Goal: Book appointment/travel/reservation

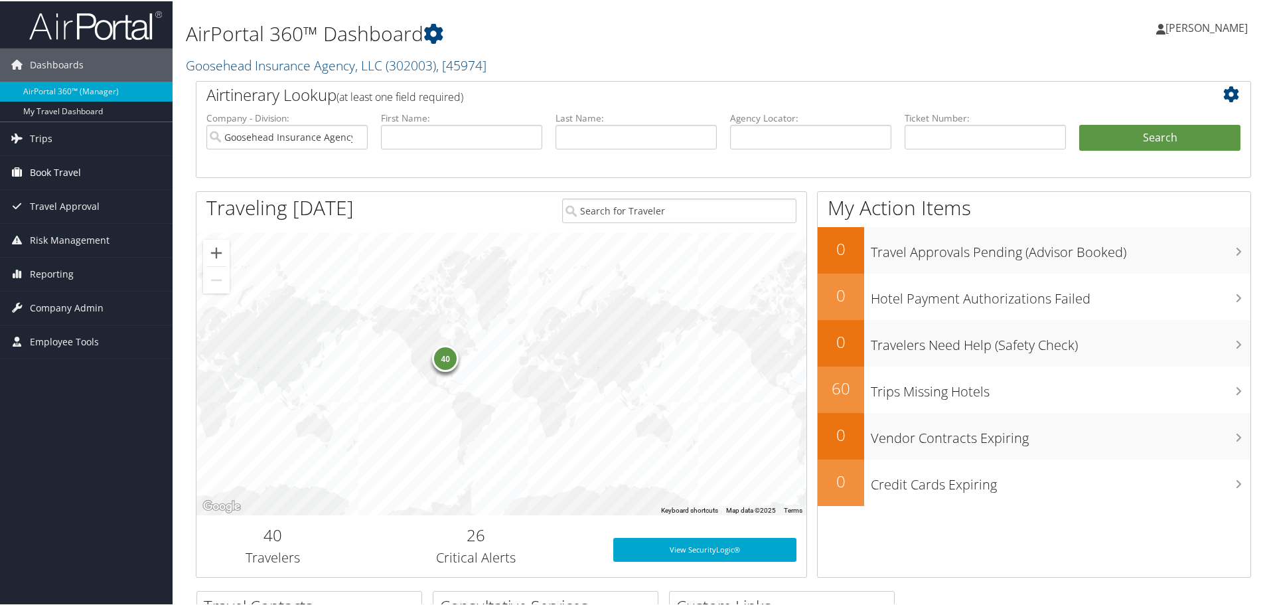
click at [72, 174] on span "Book Travel" at bounding box center [55, 171] width 51 height 33
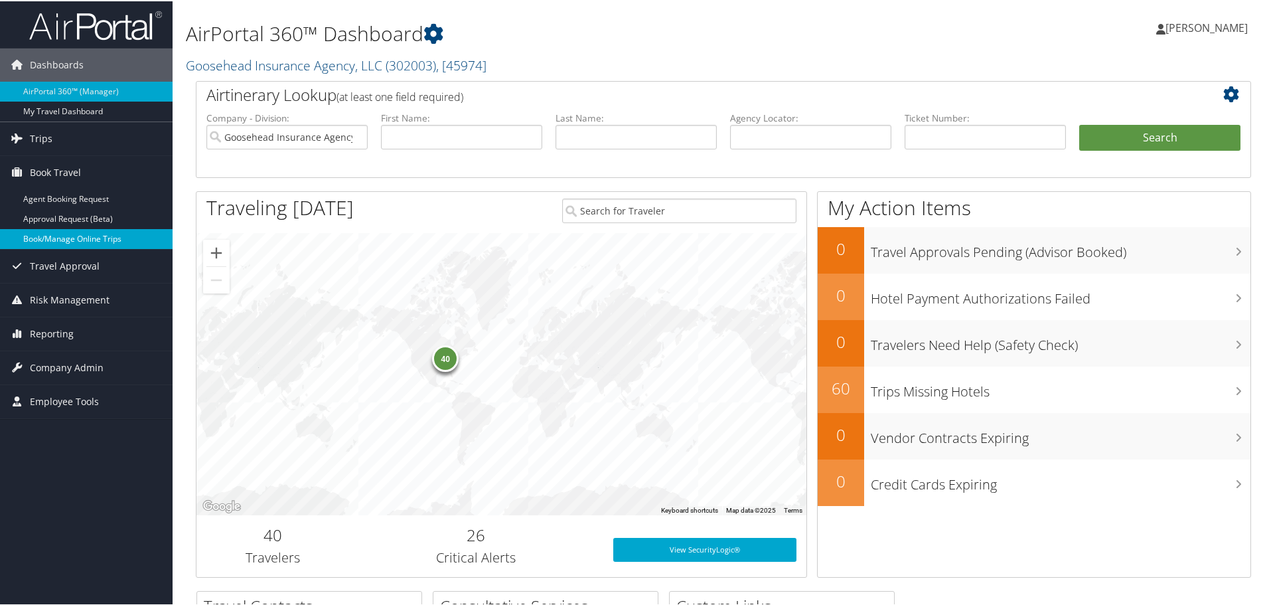
click at [114, 236] on link "Book/Manage Online Trips" at bounding box center [86, 238] width 173 height 20
